Goal: Transaction & Acquisition: Purchase product/service

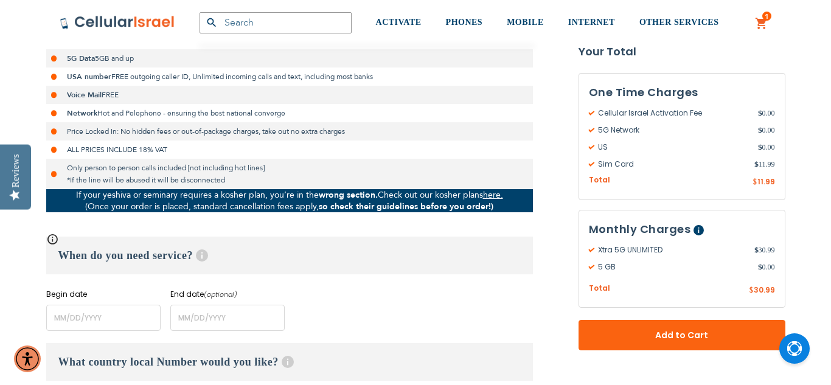
scroll to position [366, 0]
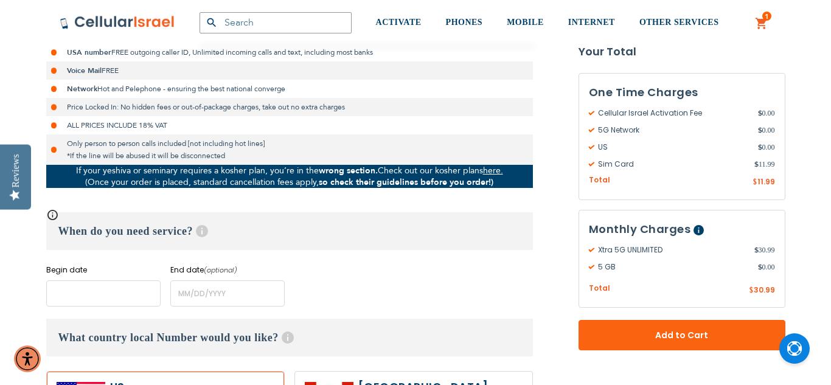
click at [156, 293] on input "name" at bounding box center [103, 293] width 114 height 26
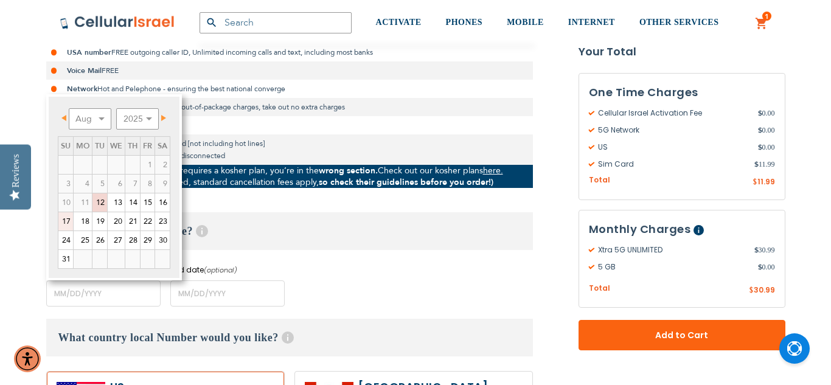
click at [70, 218] on link "17" at bounding box center [65, 221] width 15 height 18
type input "[DATE]"
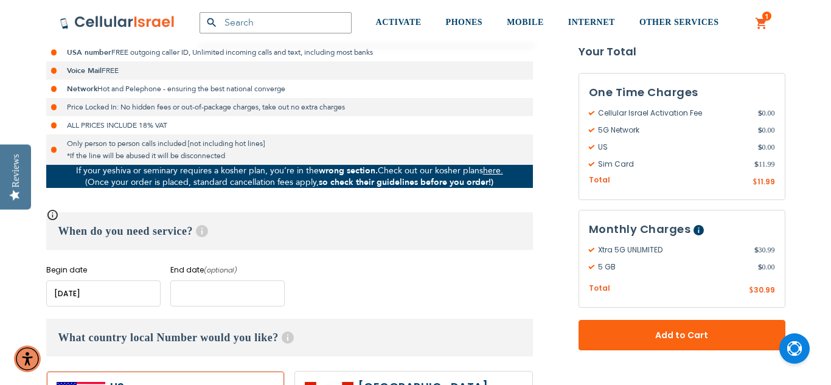
click at [195, 285] on input "name" at bounding box center [227, 293] width 114 height 26
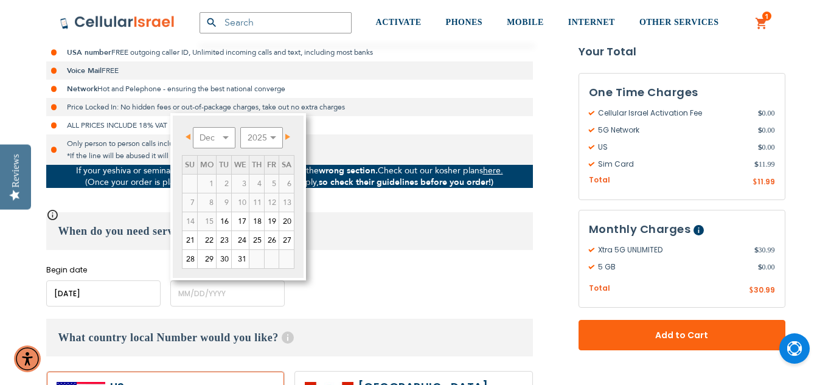
click at [371, 299] on div "Begin date Please enter Start Date End date (optional) Please enter End Date Lo…" at bounding box center [289, 286] width 487 height 42
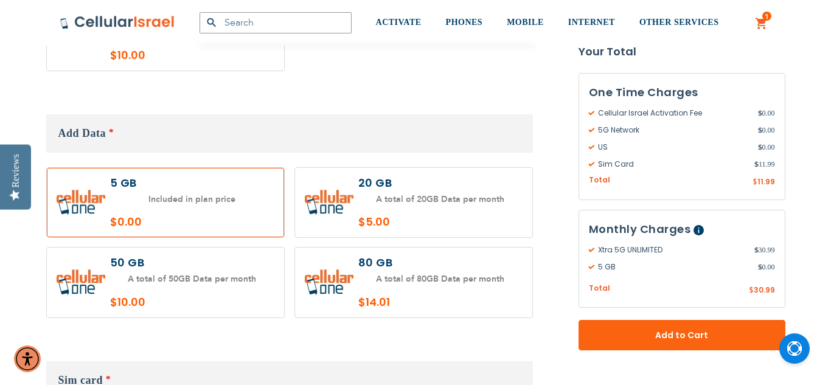
scroll to position [1120, 0]
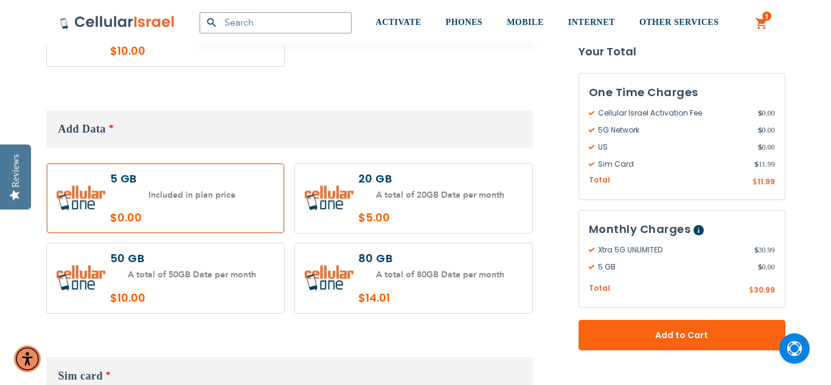
click at [354, 256] on label at bounding box center [413, 278] width 237 height 70
radio input "true"
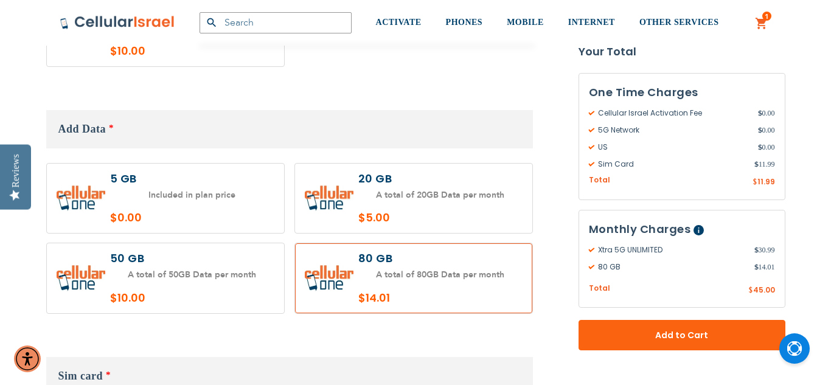
click at [348, 300] on div "Included in plan price $0.00" at bounding box center [289, 243] width 487 height 160
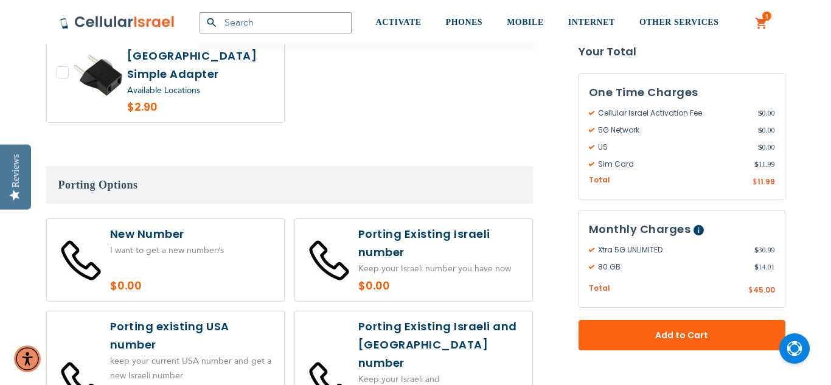
scroll to position [1899, 0]
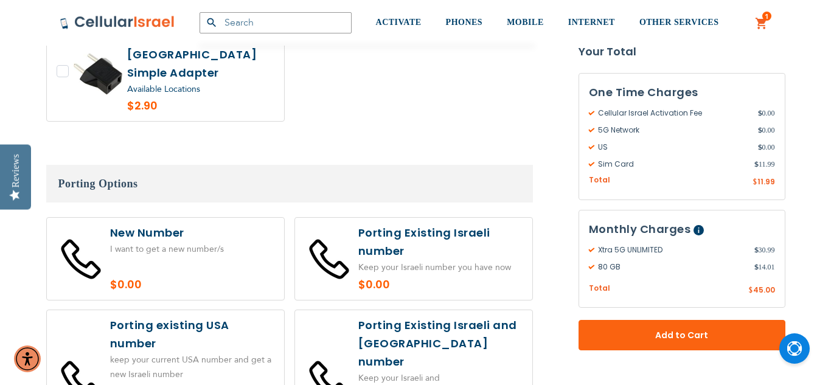
click at [223, 315] on label at bounding box center [165, 381] width 237 height 142
radio input "true"
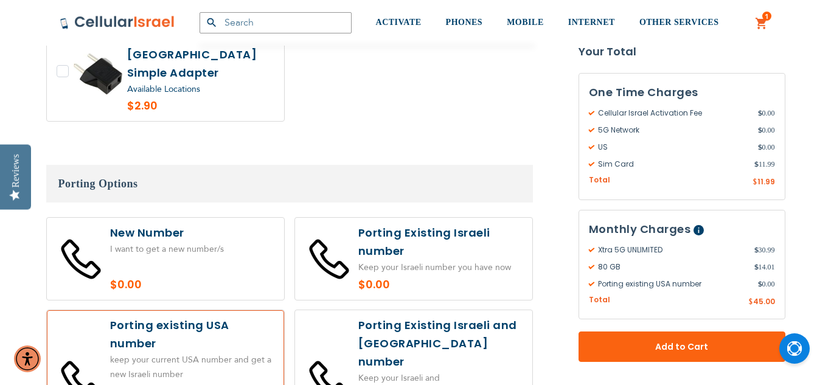
radio input "true"
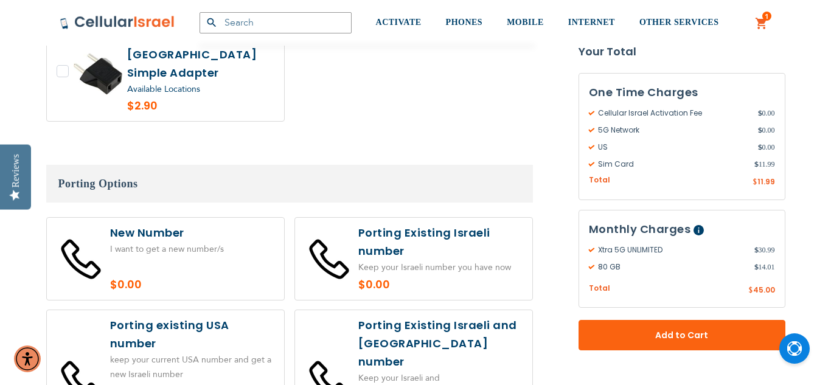
click at [223, 315] on label at bounding box center [165, 381] width 237 height 142
radio input "true"
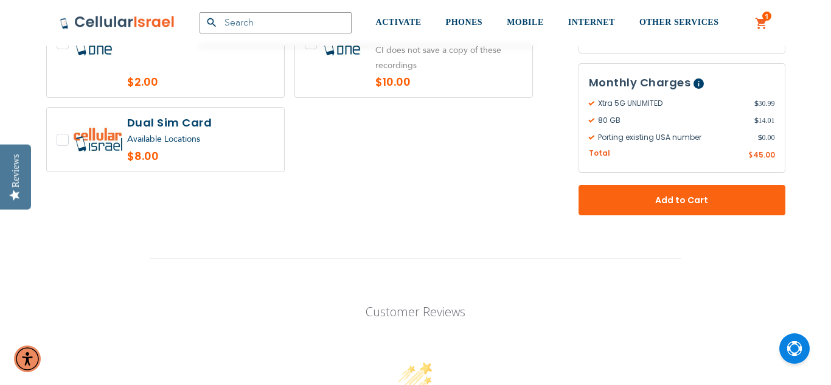
scroll to position [2605, 0]
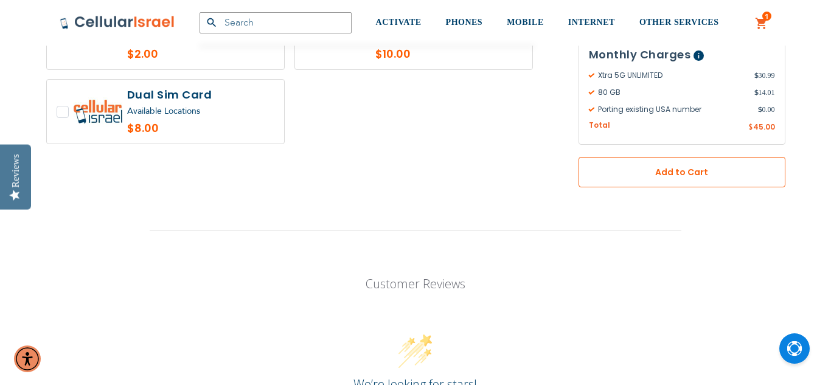
click at [670, 166] on span "Add to Cart" at bounding box center [682, 172] width 127 height 13
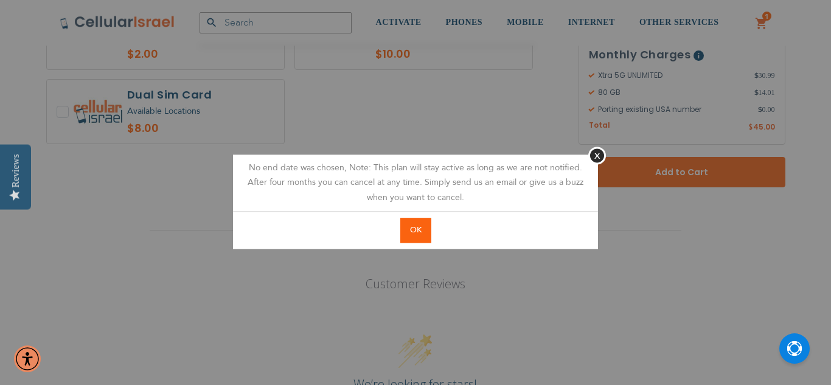
click at [419, 226] on span "OK" at bounding box center [416, 230] width 12 height 11
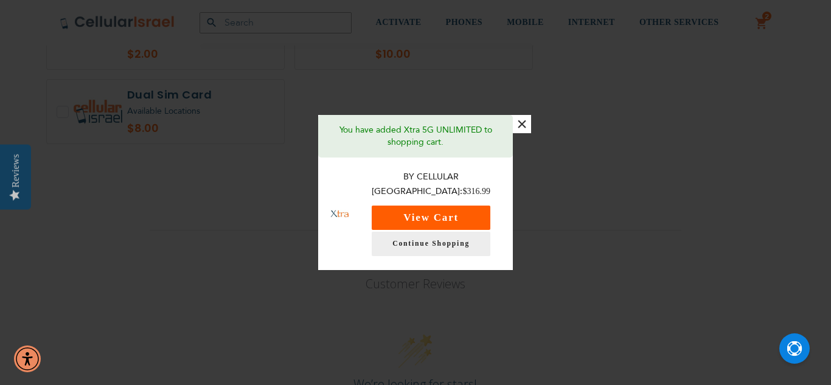
click at [430, 212] on button "View Cart" at bounding box center [431, 218] width 119 height 24
